Goal: Transaction & Acquisition: Purchase product/service

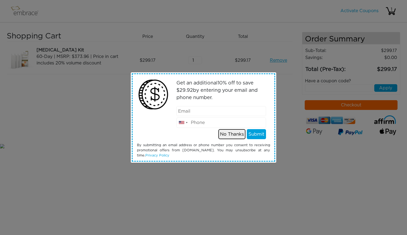
click at [226, 135] on button "No Thanks" at bounding box center [231, 134] width 27 height 10
click at [232, 135] on button "No Thanks" at bounding box center [231, 134] width 27 height 10
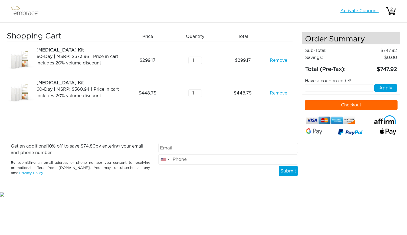
click at [368, 13] on link "Activate Coupons" at bounding box center [359, 11] width 38 height 4
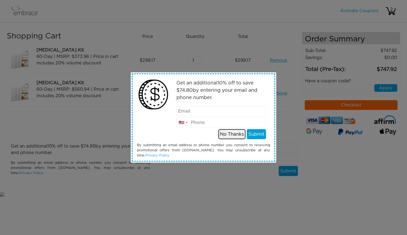
click at [233, 134] on button "No Thanks" at bounding box center [231, 134] width 27 height 10
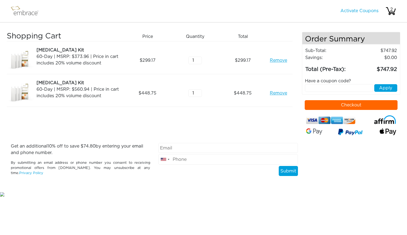
click at [320, 87] on input "text" at bounding box center [339, 88] width 68 height 8
type input "TUCKORTREAT"
click at [384, 89] on button "Apply" at bounding box center [385, 88] width 23 height 8
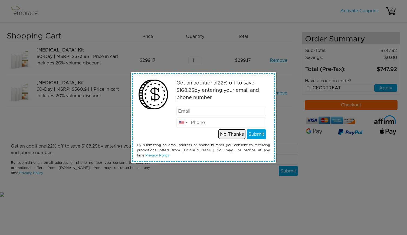
click at [231, 133] on button "No Thanks" at bounding box center [231, 134] width 27 height 10
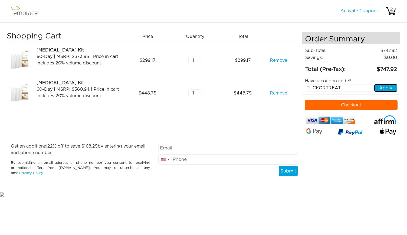
click at [383, 88] on button "Apply" at bounding box center [385, 88] width 23 height 8
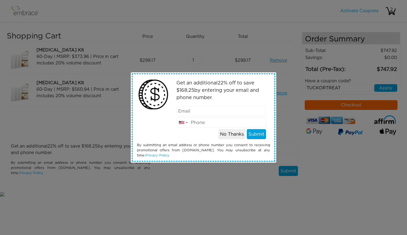
click at [218, 107] on input "email" at bounding box center [221, 111] width 90 height 10
type input "S"
type input "[PERSON_NAME][EMAIL_ADDRESS][PERSON_NAME][DOMAIN_NAME]"
type input "3474538149"
click at [265, 137] on button "Submit" at bounding box center [256, 134] width 19 height 10
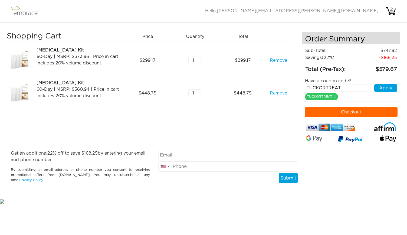
click at [27, 14] on img at bounding box center [26, 11] width 35 height 14
click at [24, 14] on img at bounding box center [26, 11] width 35 height 14
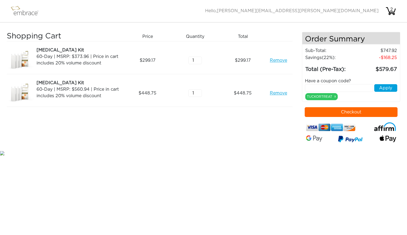
click at [338, 111] on button "Checkout" at bounding box center [350, 112] width 93 height 10
click at [335, 95] on link "x" at bounding box center [335, 96] width 2 height 5
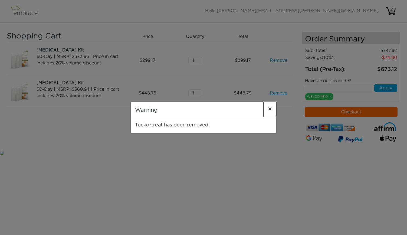
click at [271, 109] on span "×" at bounding box center [270, 109] width 4 height 6
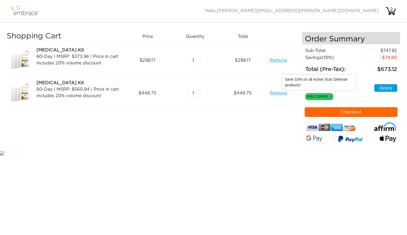
click at [331, 96] on link "x" at bounding box center [331, 96] width 2 height 5
click at [330, 96] on link "x" at bounding box center [331, 96] width 2 height 5
click at [331, 95] on link "x" at bounding box center [331, 96] width 2 height 5
click at [339, 96] on div "Have a coupon code? Apply WELCOME10 x" at bounding box center [351, 87] width 101 height 26
click at [331, 96] on link "x" at bounding box center [331, 96] width 2 height 5
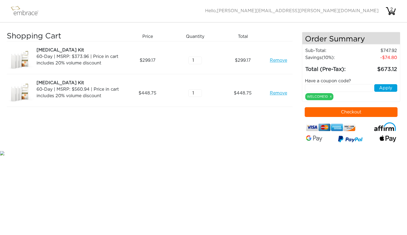
click at [342, 96] on div "Have a coupon code? Apply WELCOME10 x" at bounding box center [351, 87] width 101 height 26
click at [331, 95] on link "x" at bounding box center [331, 96] width 2 height 5
click at [281, 93] on link "Remove" at bounding box center [278, 93] width 17 height 6
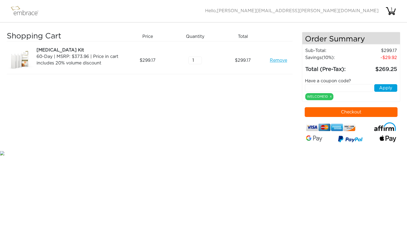
click at [280, 61] on link "Remove" at bounding box center [278, 60] width 17 height 6
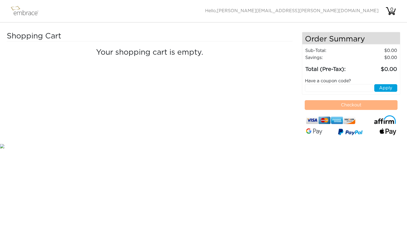
click at [317, 87] on input "text" at bounding box center [339, 88] width 68 height 8
paste input "TUCKORTREAT!"
type input "TUCKORTREAT!"
click at [387, 86] on button "Apply" at bounding box center [385, 88] width 23 height 8
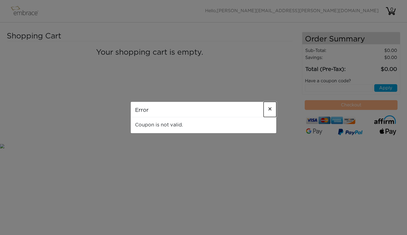
click at [270, 110] on span "×" at bounding box center [270, 109] width 4 height 6
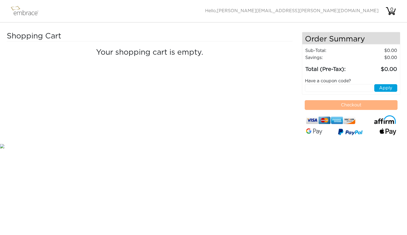
click at [26, 11] on img at bounding box center [26, 11] width 35 height 14
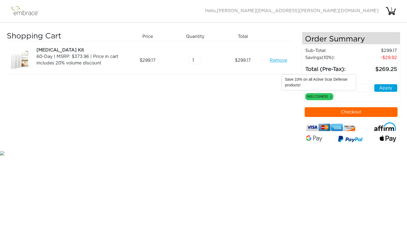
click at [330, 95] on link "x" at bounding box center [331, 96] width 2 height 5
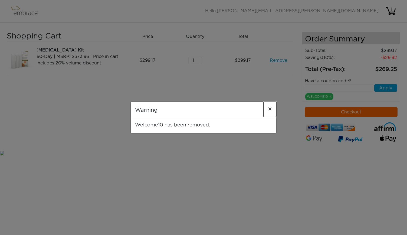
click at [270, 107] on span "×" at bounding box center [270, 109] width 4 height 6
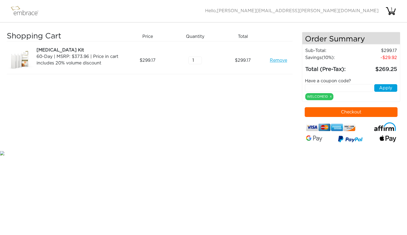
click at [344, 95] on div "Have a coupon code? Apply WELCOME10 x" at bounding box center [351, 87] width 101 height 26
click at [331, 94] on link "x" at bounding box center [331, 96] width 2 height 5
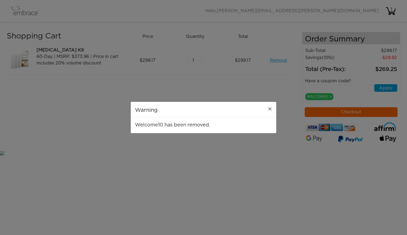
click at [331, 94] on div "Warning × Welcome10 has been removed." at bounding box center [203, 117] width 407 height 235
click at [339, 95] on div "Warning × Welcome10 has been removed." at bounding box center [203, 117] width 407 height 235
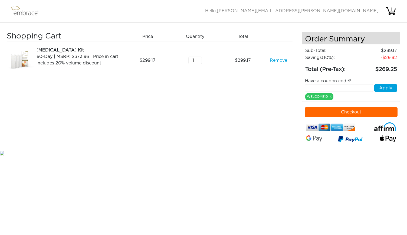
click at [19, 13] on img at bounding box center [26, 11] width 35 height 14
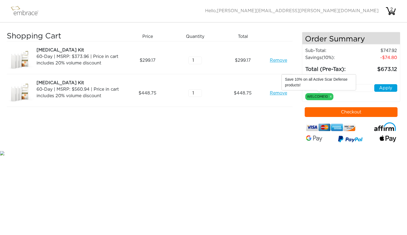
click at [331, 95] on div "WELCOME10 x" at bounding box center [319, 96] width 28 height 7
click at [330, 95] on link "x" at bounding box center [331, 96] width 2 height 5
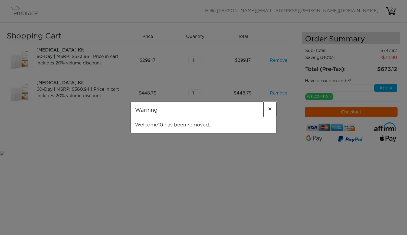
click at [270, 109] on span "×" at bounding box center [270, 109] width 4 height 6
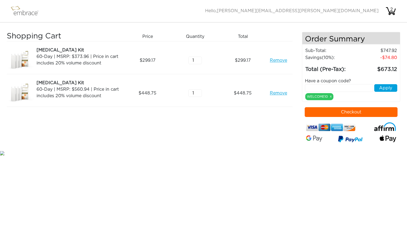
click at [371, 11] on span "[PERSON_NAME][EMAIL_ADDRESS][PERSON_NAME][DOMAIN_NAME]" at bounding box center [298, 11] width 162 height 4
click at [337, 97] on div "Have a coupon code? Apply WELCOME10 x" at bounding box center [351, 87] width 101 height 26
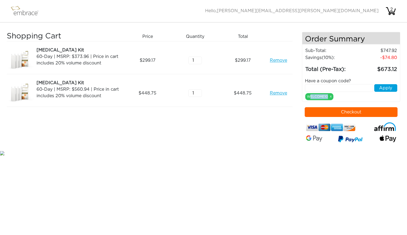
click at [337, 97] on div "Have a coupon code? Apply WELCOME10 x" at bounding box center [351, 87] width 101 height 26
click at [338, 86] on input "text" at bounding box center [339, 88] width 68 height 8
type input "TUCKORTREAT"
click at [380, 89] on button "Apply" at bounding box center [385, 88] width 23 height 8
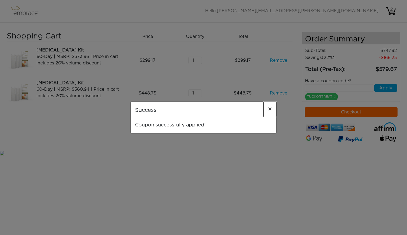
click at [269, 106] on span "×" at bounding box center [270, 109] width 4 height 6
